Goal: Transaction & Acquisition: Purchase product/service

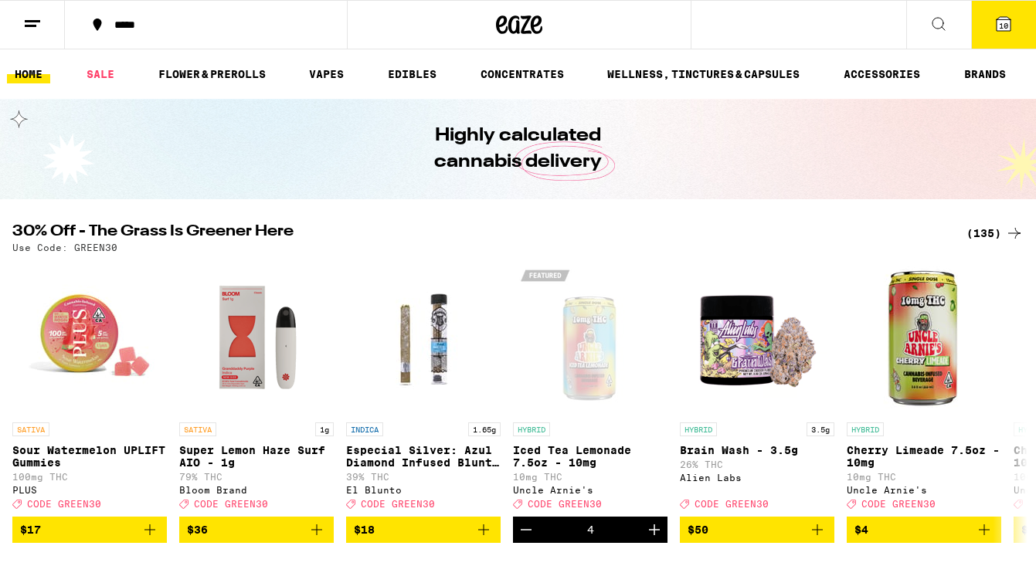
click at [939, 20] on icon at bounding box center [938, 24] width 19 height 19
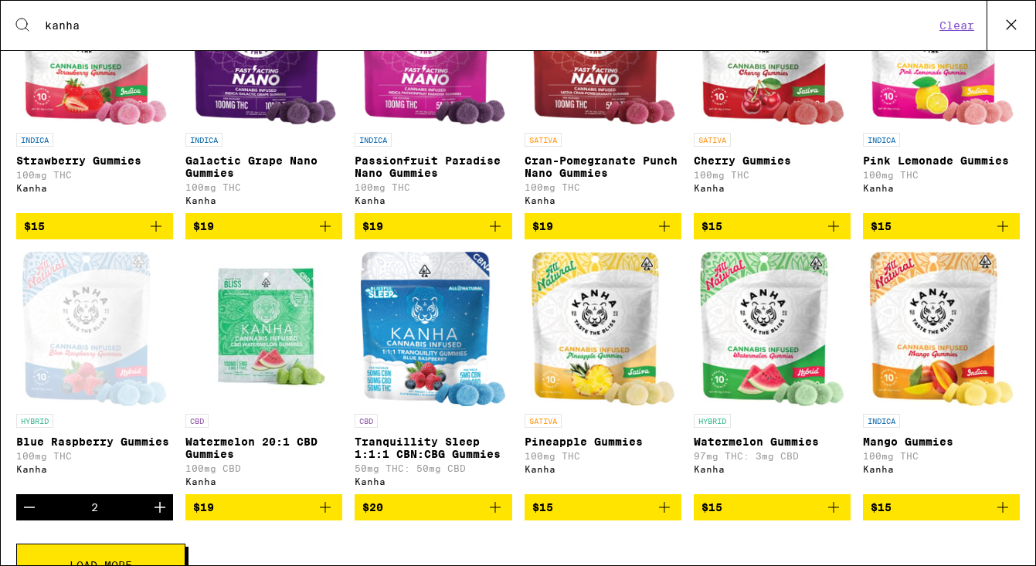
scroll to position [413, 0]
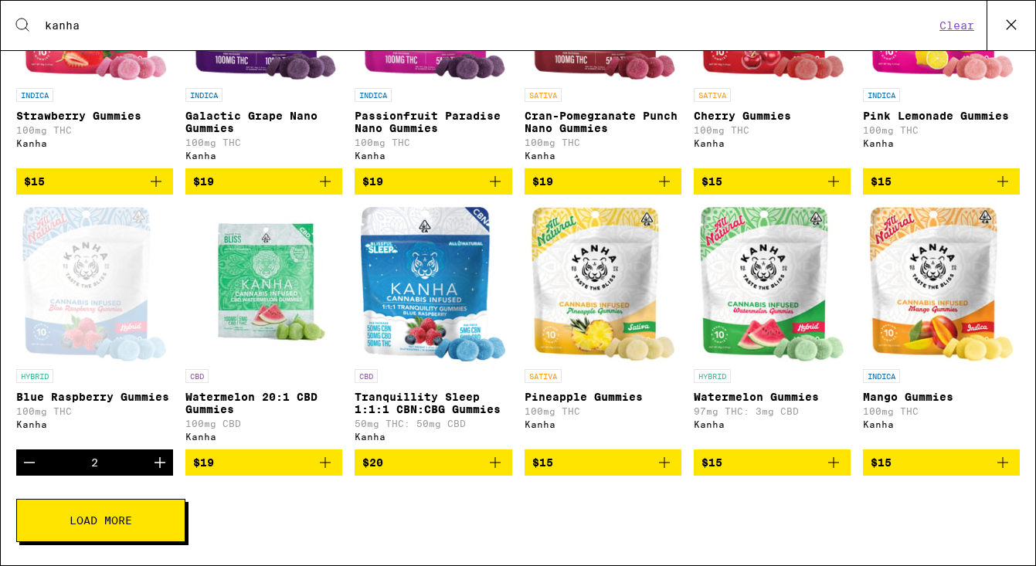
type input "kanha"
click at [42, 524] on button "Load More" at bounding box center [100, 520] width 169 height 43
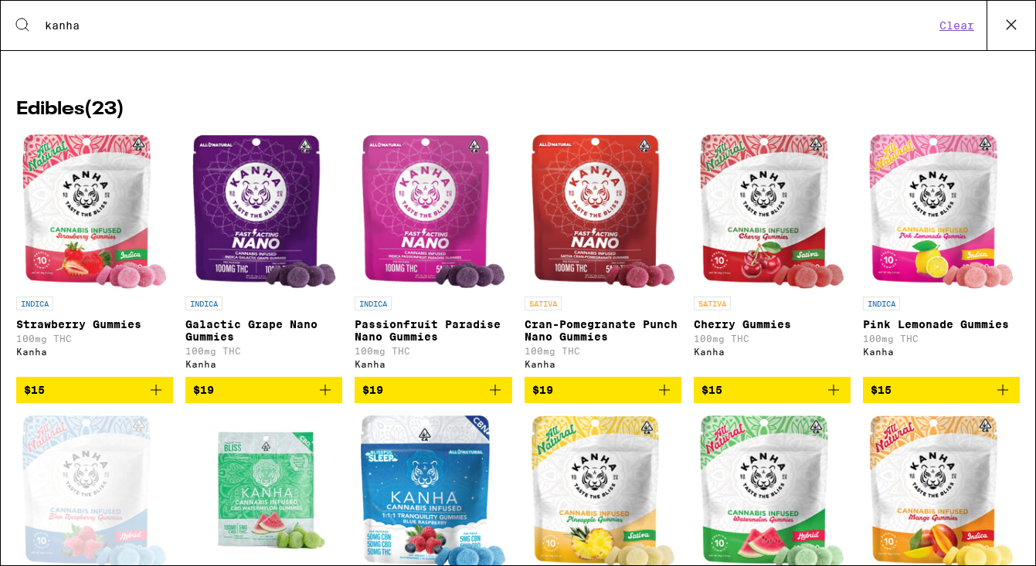
scroll to position [189, 0]
